Goal: Find specific page/section: Find specific page/section

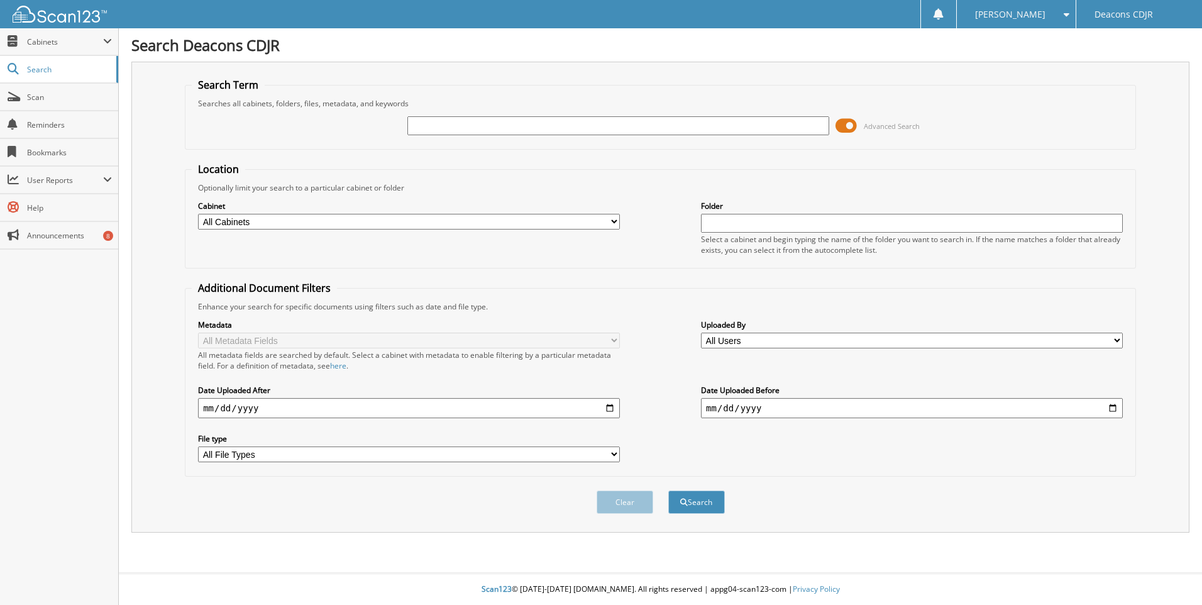
click at [446, 120] on input "text" at bounding box center [618, 125] width 422 height 19
type input "42280"
click at [668, 490] on button "Search" at bounding box center [696, 501] width 57 height 23
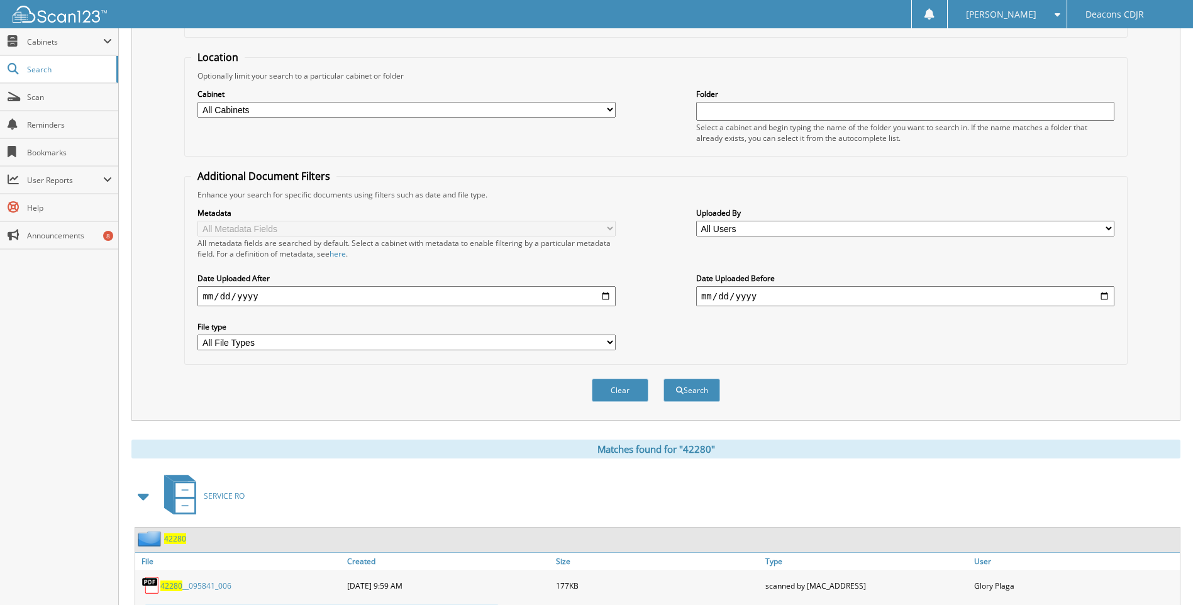
scroll to position [314, 0]
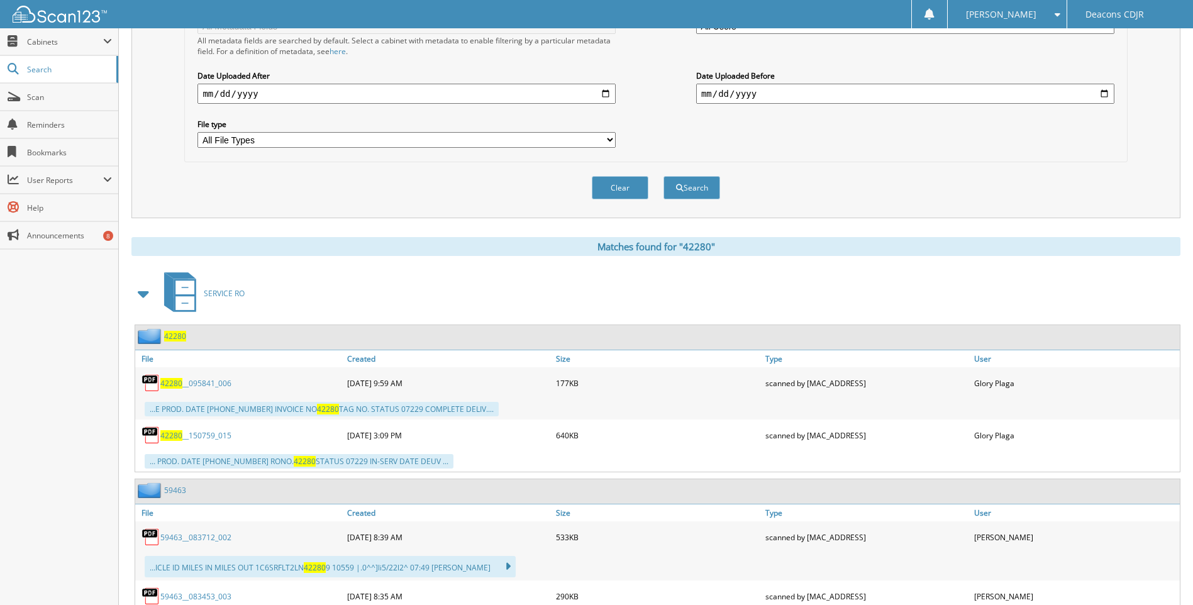
click at [174, 383] on span "42280" at bounding box center [171, 383] width 22 height 11
click at [164, 431] on span "42280" at bounding box center [171, 435] width 22 height 11
